Goal: Task Accomplishment & Management: Manage account settings

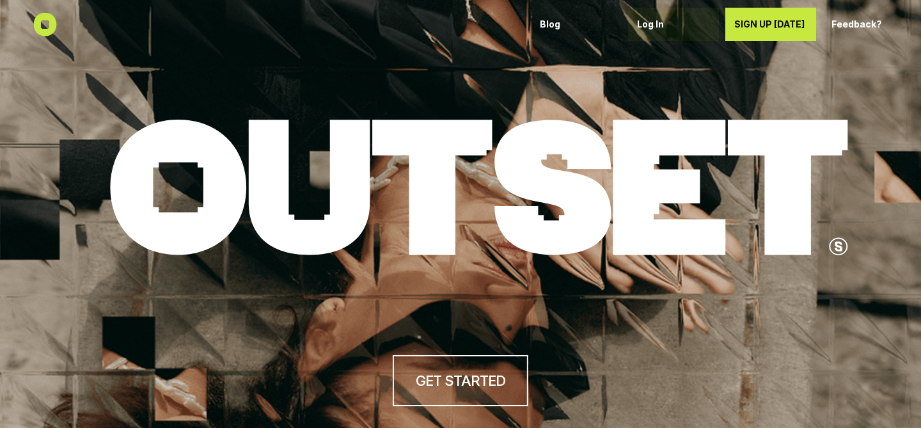
click at [659, 19] on p "Log In" at bounding box center [673, 24] width 73 height 11
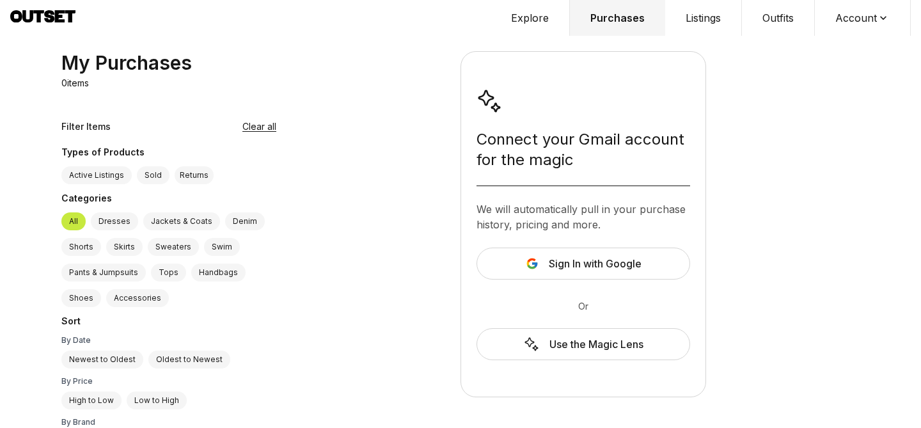
click at [848, 17] on button "Account" at bounding box center [863, 18] width 96 height 36
click at [834, 44] on span "Profile" at bounding box center [854, 42] width 113 height 23
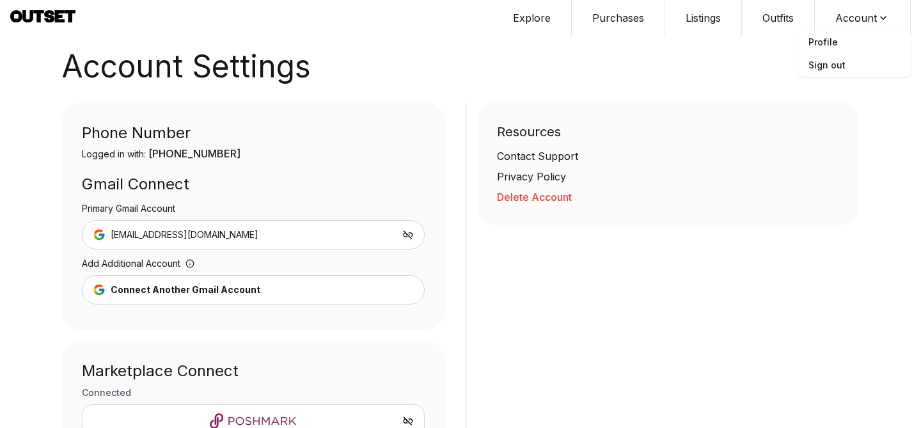
scroll to position [186, 0]
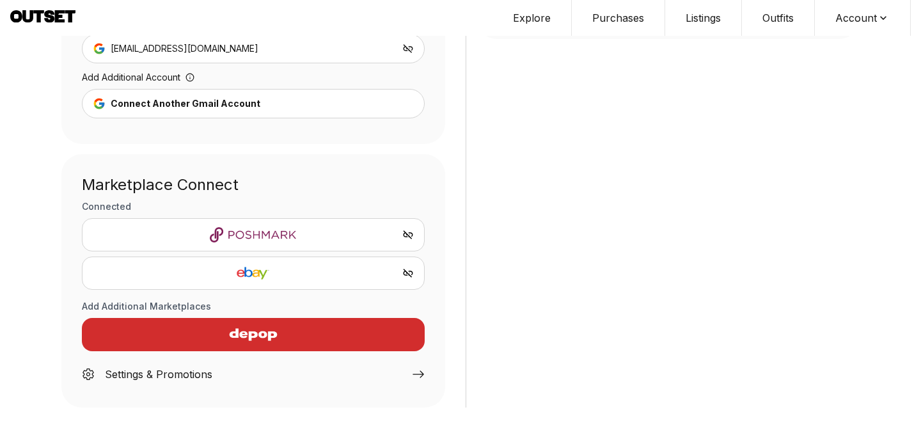
click at [137, 374] on div "Settings & Promotions" at bounding box center [158, 373] width 107 height 15
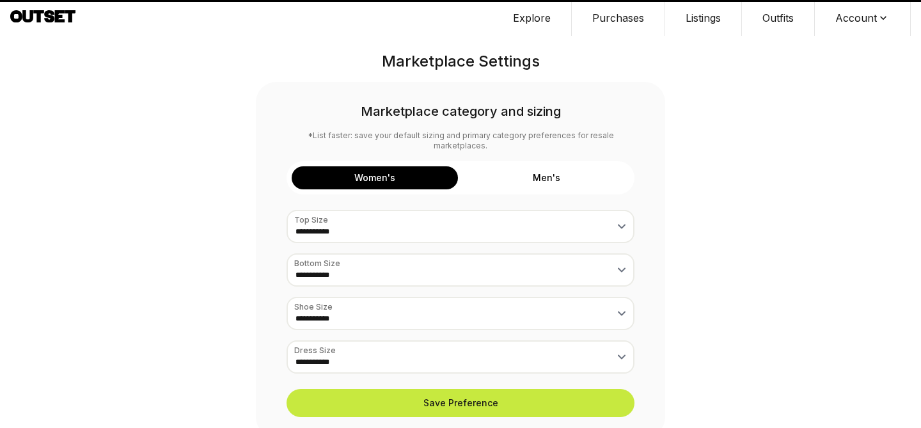
select select "*"
select select "***"
select select "*"
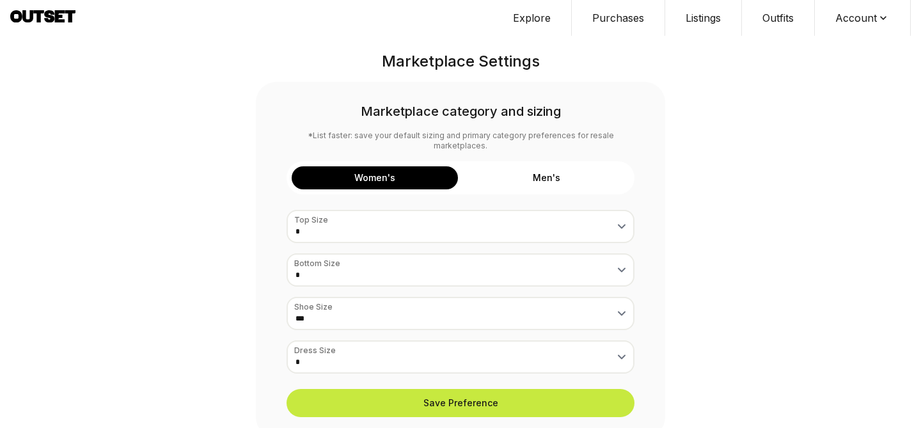
click at [643, 13] on button "Purchases" at bounding box center [618, 18] width 93 height 36
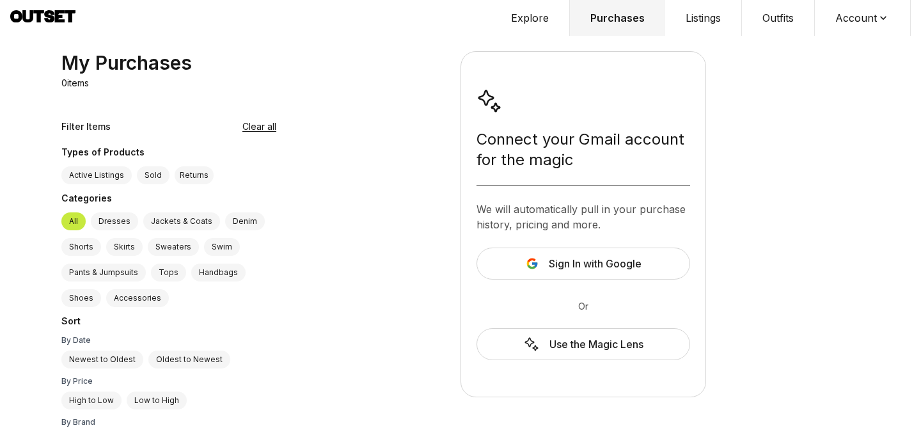
click at [549, 268] on span "Sign In with Google" at bounding box center [595, 263] width 93 height 15
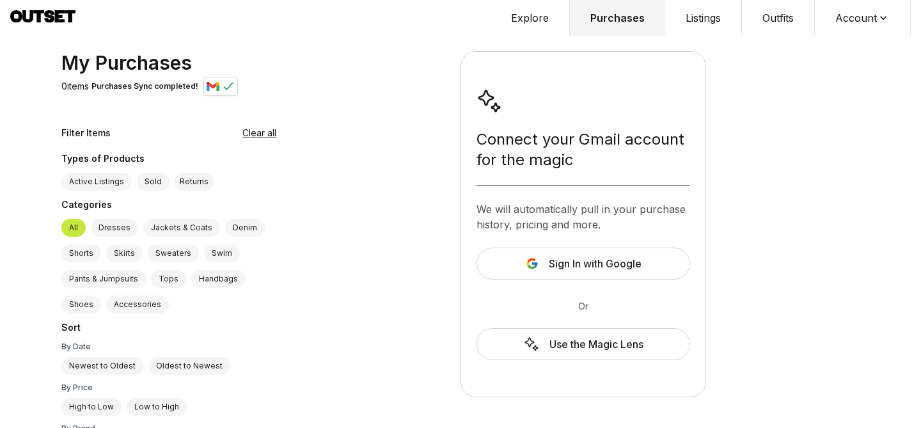
click at [245, 55] on div "My Purchases 0 items Purchases Sync completed! Filter Items Clear all Types of …" at bounding box center [174, 239] width 246 height 377
